Goal: Task Accomplishment & Management: Use online tool/utility

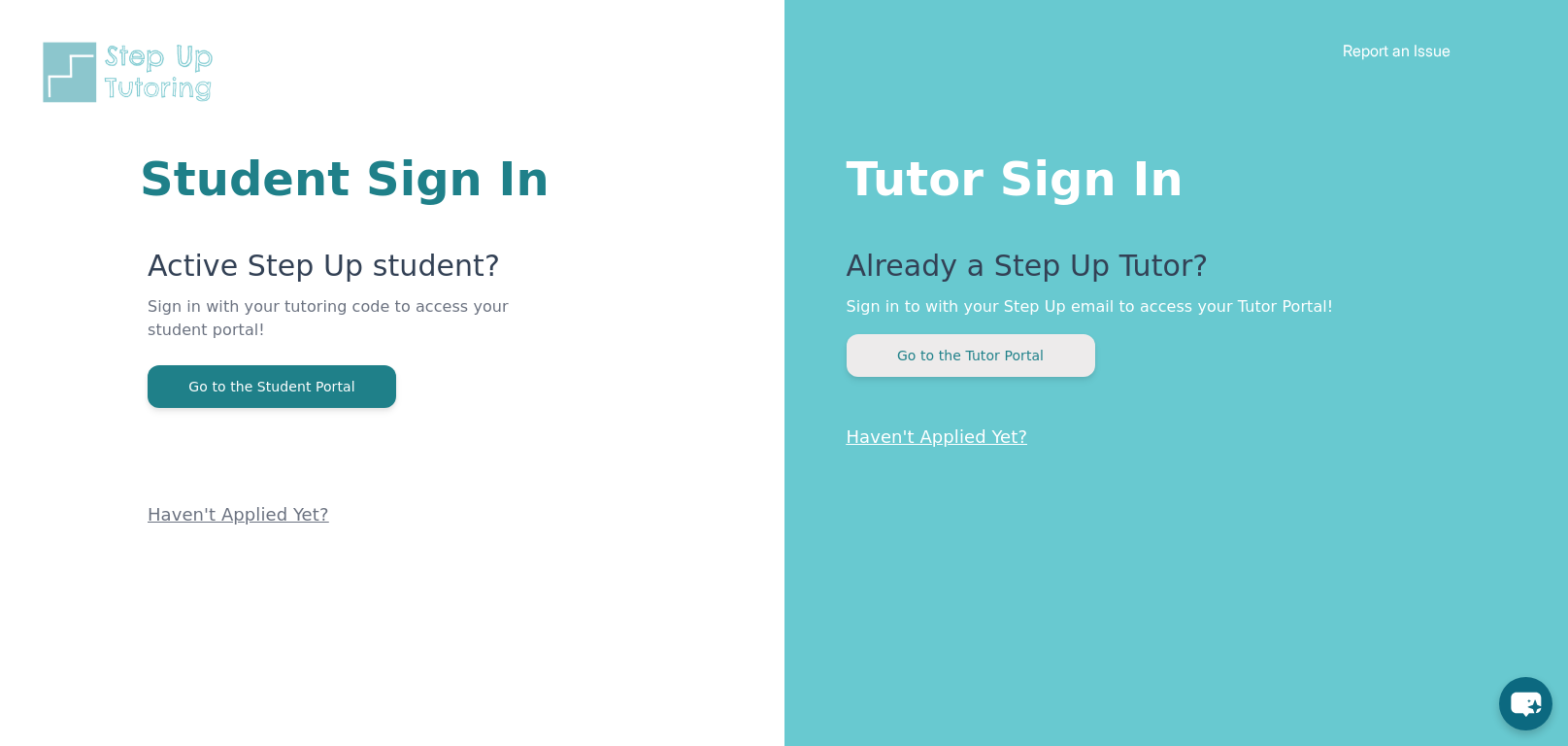
click at [989, 360] on button "Go to the Tutor Portal" at bounding box center [971, 355] width 249 height 43
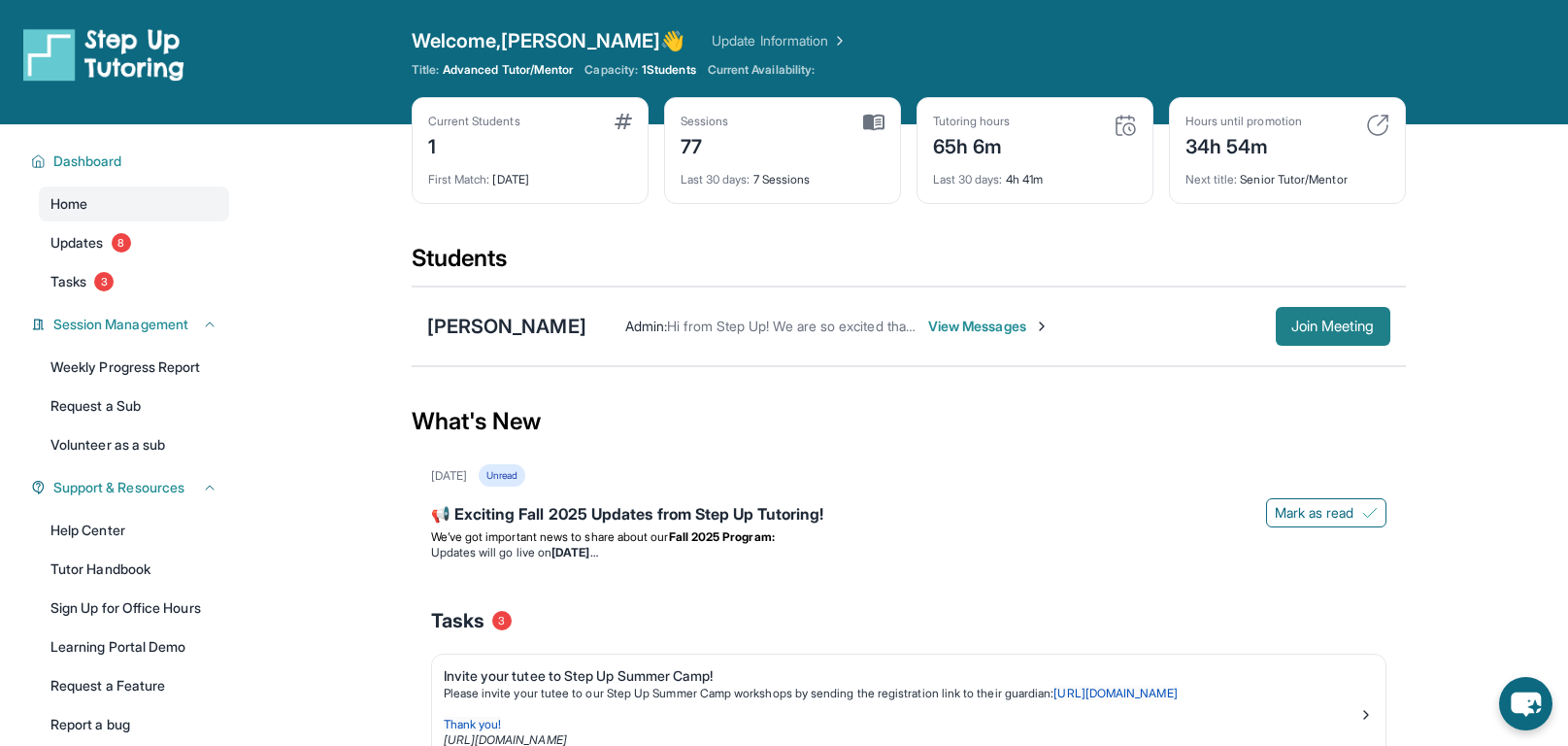
click at [1368, 336] on button "Join Meeting" at bounding box center [1332, 326] width 115 height 39
